Goal: Information Seeking & Learning: Check status

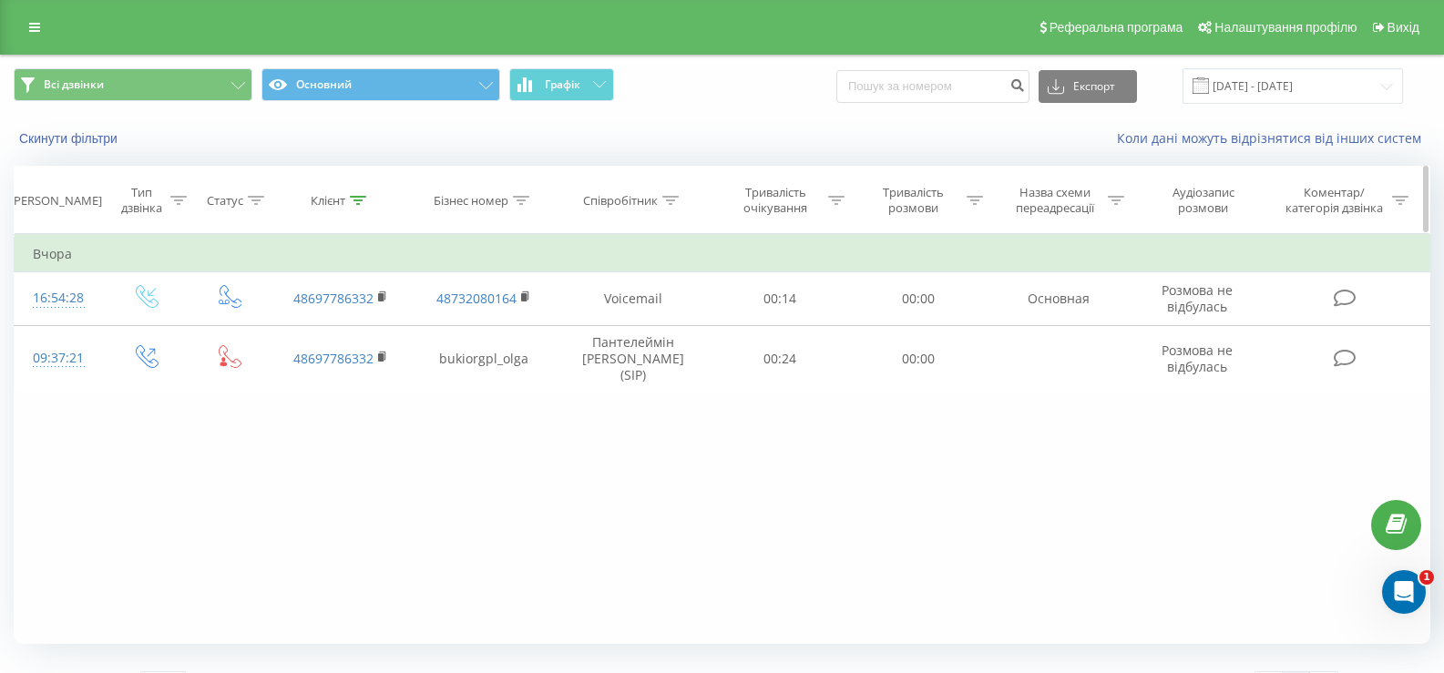
click at [354, 196] on icon at bounding box center [358, 200] width 16 height 9
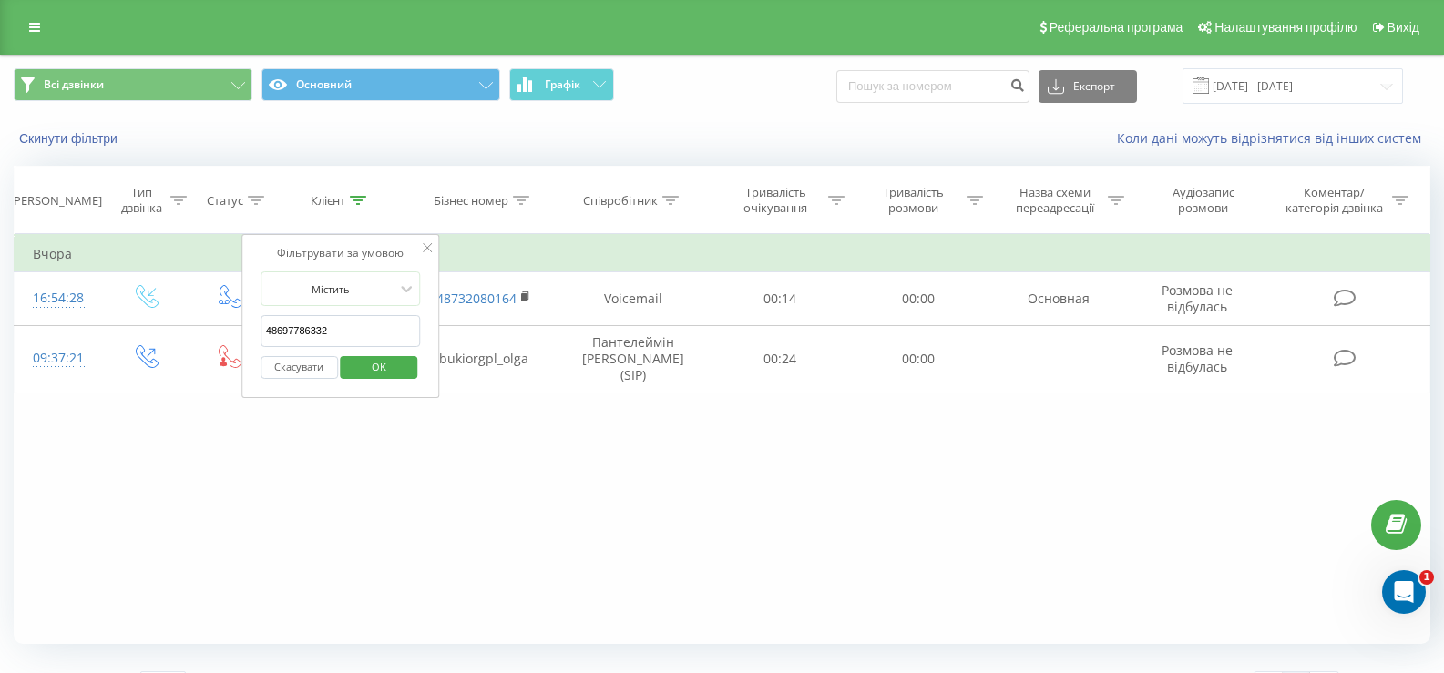
click at [314, 328] on input "48697786332" at bounding box center [341, 331] width 160 height 32
paste input "53 678 74 65"
click at [273, 326] on input "48 53 678 74 65" at bounding box center [341, 331] width 160 height 32
click at [277, 329] on input "48 53 678 74 65" at bounding box center [341, 331] width 160 height 32
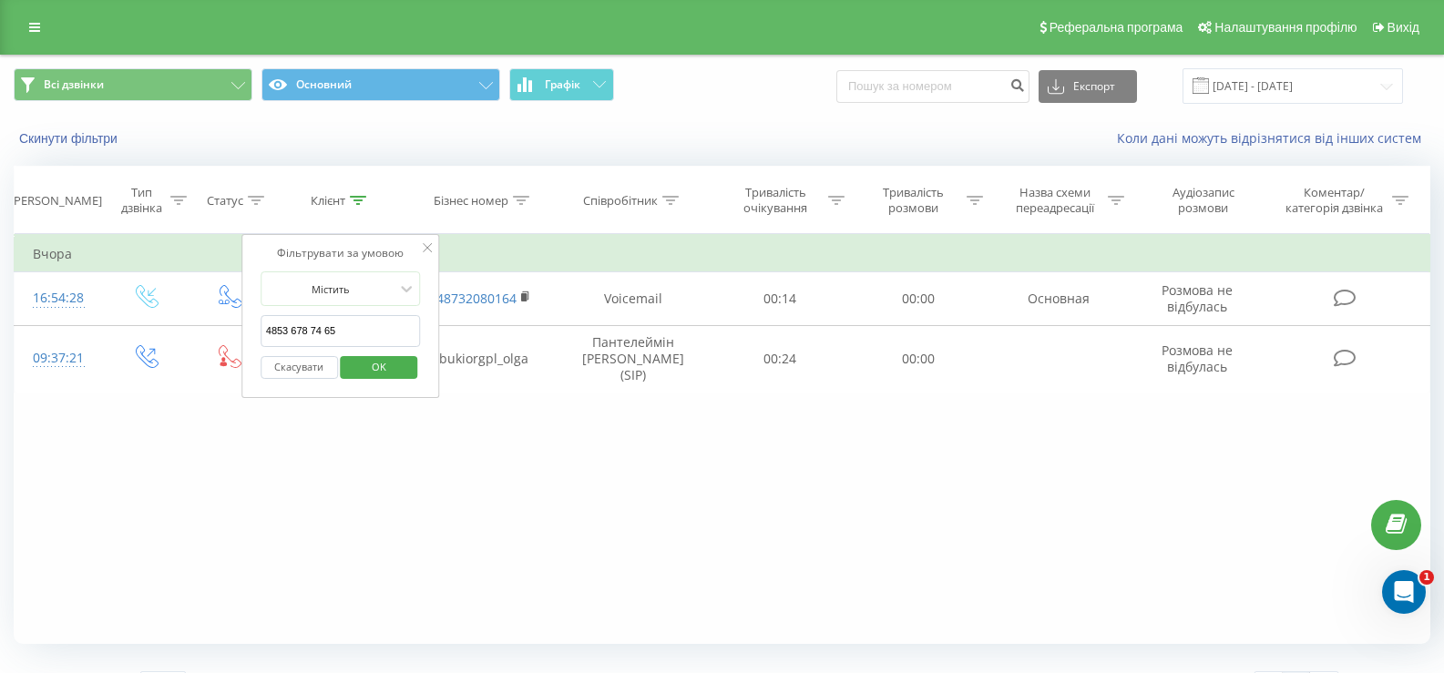
click at [287, 328] on input "4853 678 74 65" at bounding box center [341, 331] width 160 height 32
click at [305, 330] on input "4853678 74 65" at bounding box center [341, 331] width 160 height 32
click at [315, 330] on input "485367874 65" at bounding box center [341, 331] width 160 height 32
type input "48536787465"
click at [379, 371] on span "OK" at bounding box center [378, 367] width 51 height 28
